Goal: Information Seeking & Learning: Learn about a topic

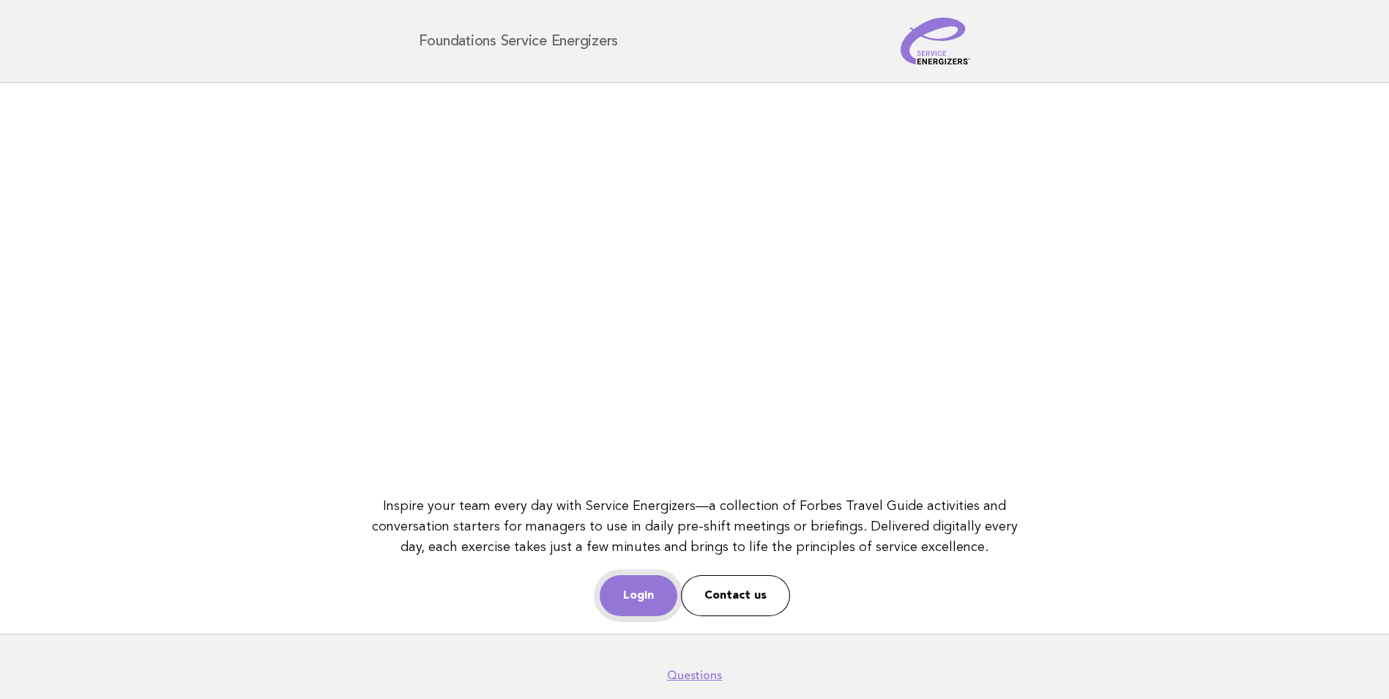
click at [616, 598] on link "Login" at bounding box center [639, 595] width 78 height 41
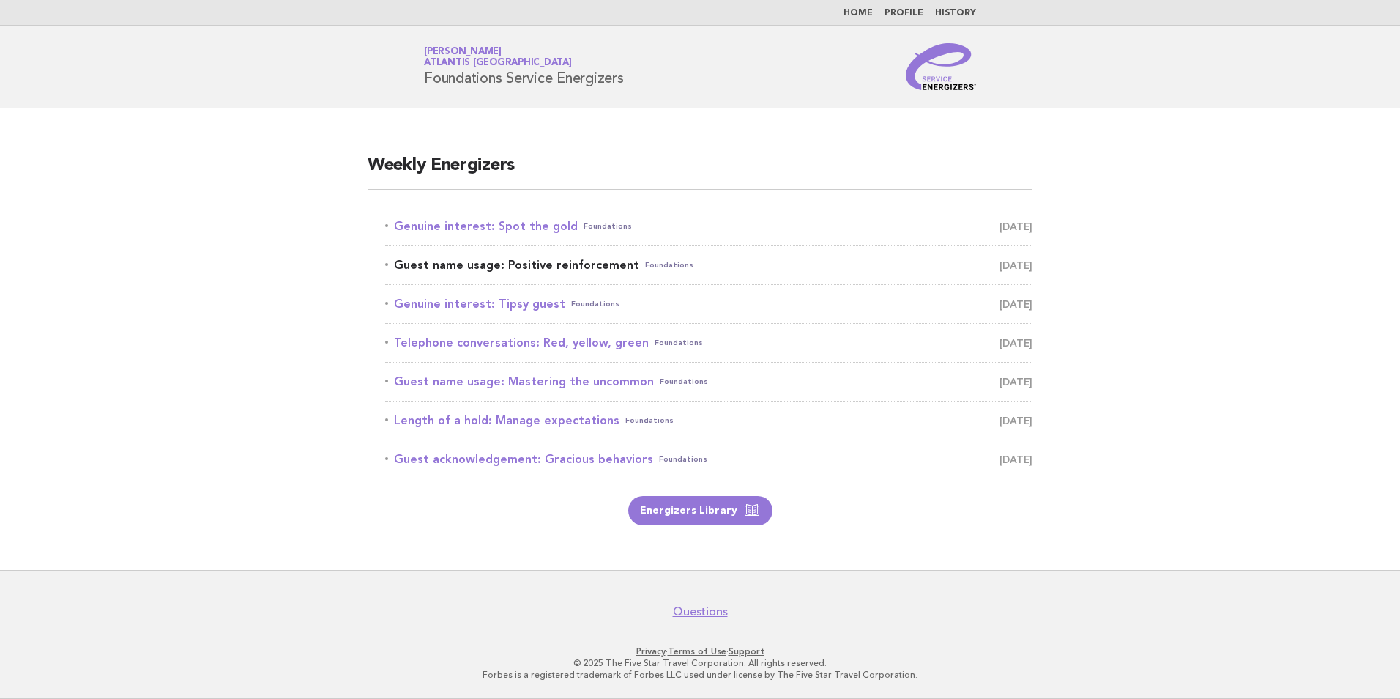
click at [1006, 264] on span "[DATE]" at bounding box center [1016, 265] width 33 height 21
click at [506, 268] on link "Guest name usage: Positive reinforcement Foundations [DATE]" at bounding box center [708, 265] width 647 height 21
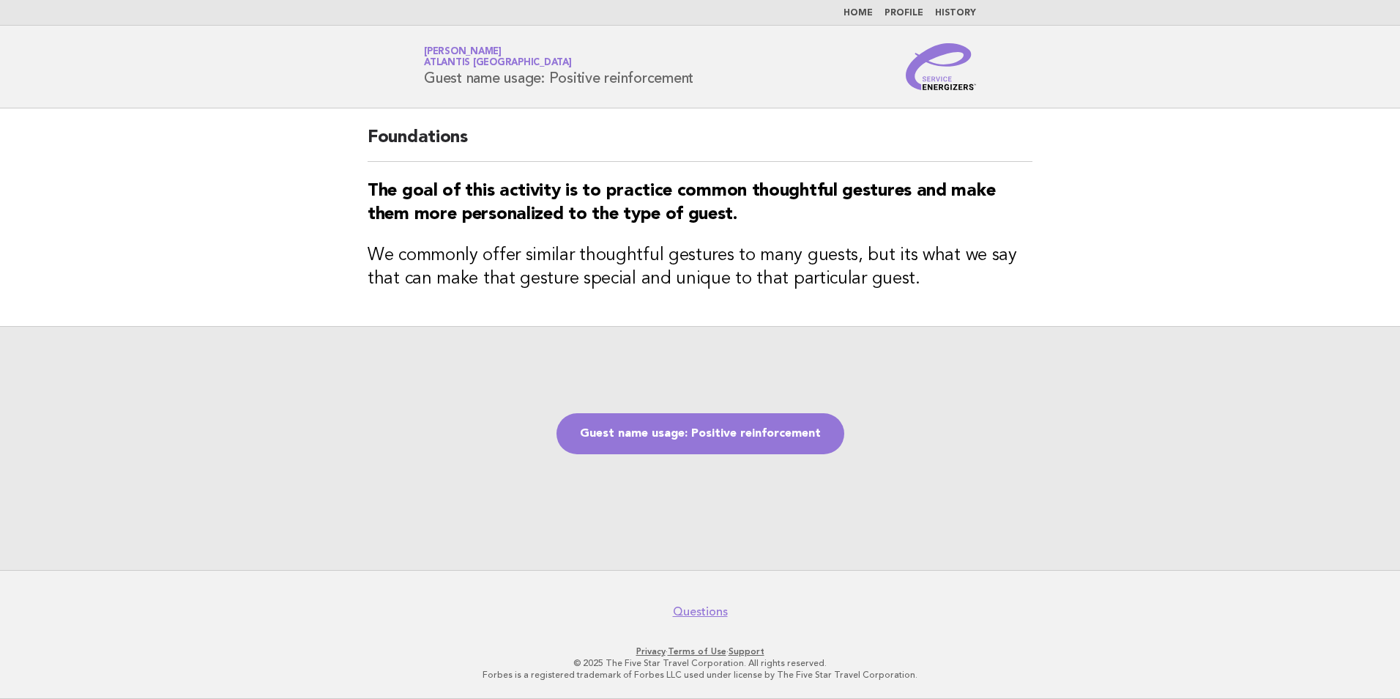
click at [683, 456] on div "Guest name usage: Positive reinforcement" at bounding box center [700, 448] width 1400 height 244
click at [697, 429] on link "Guest name usage: Positive reinforcement" at bounding box center [701, 433] width 288 height 41
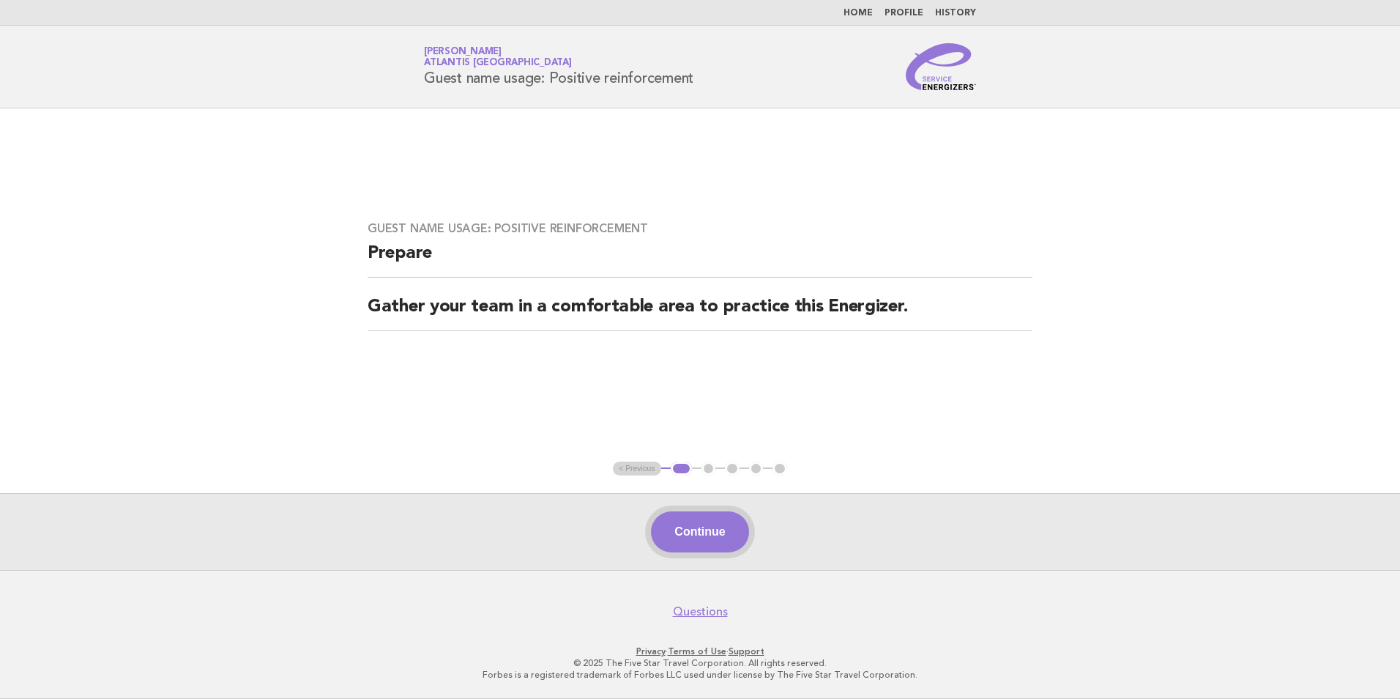
click at [672, 516] on button "Continue" at bounding box center [699, 531] width 97 height 41
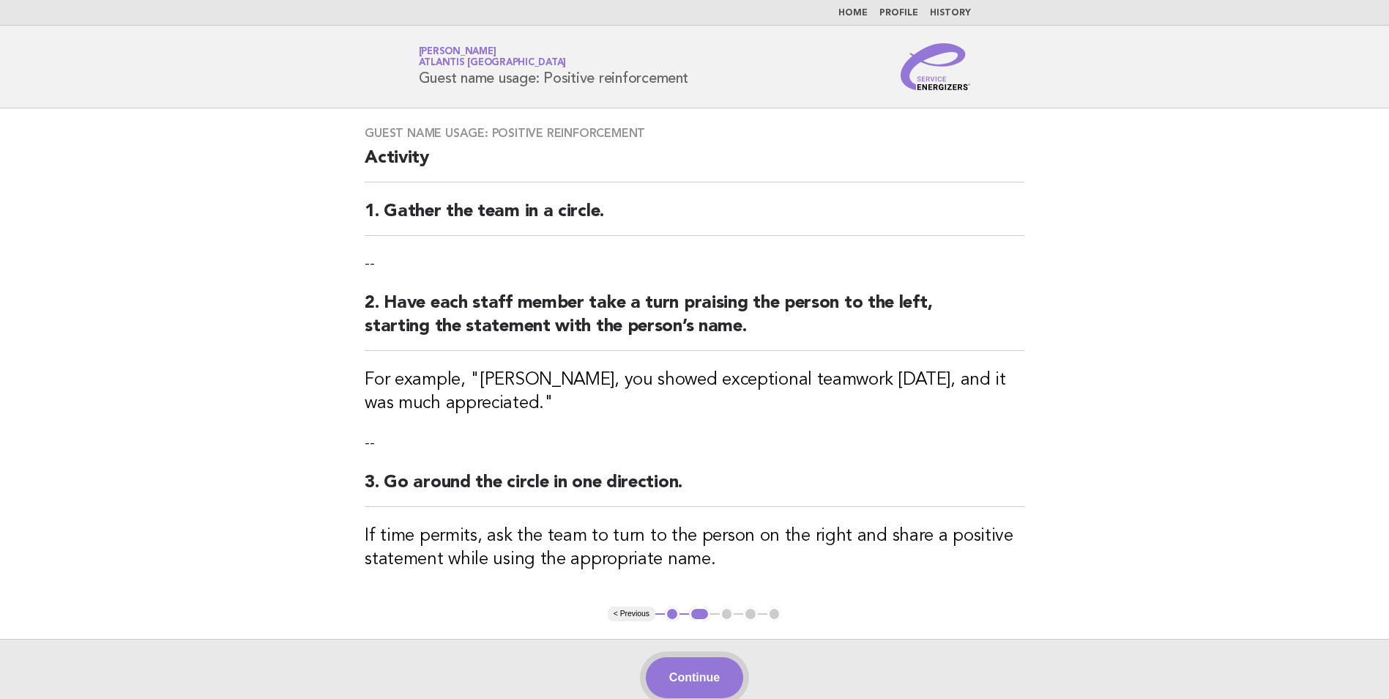
click at [721, 683] on button "Continue" at bounding box center [694, 677] width 97 height 41
